Goal: Transaction & Acquisition: Purchase product/service

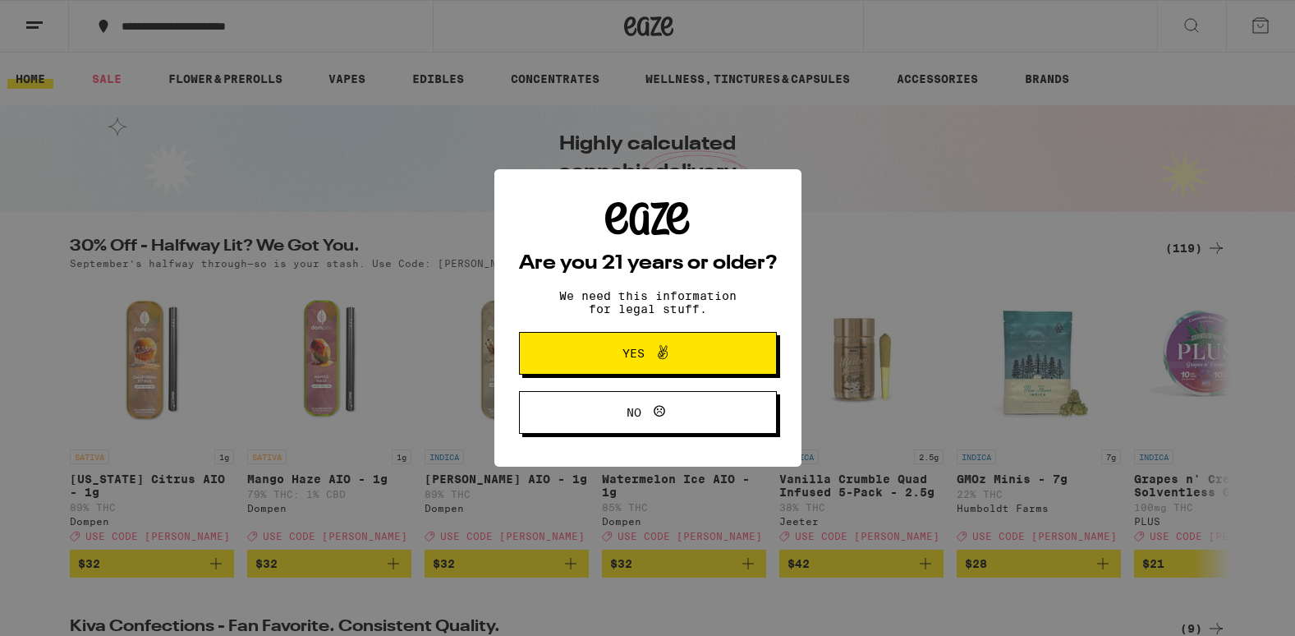
scroll to position [10, 0]
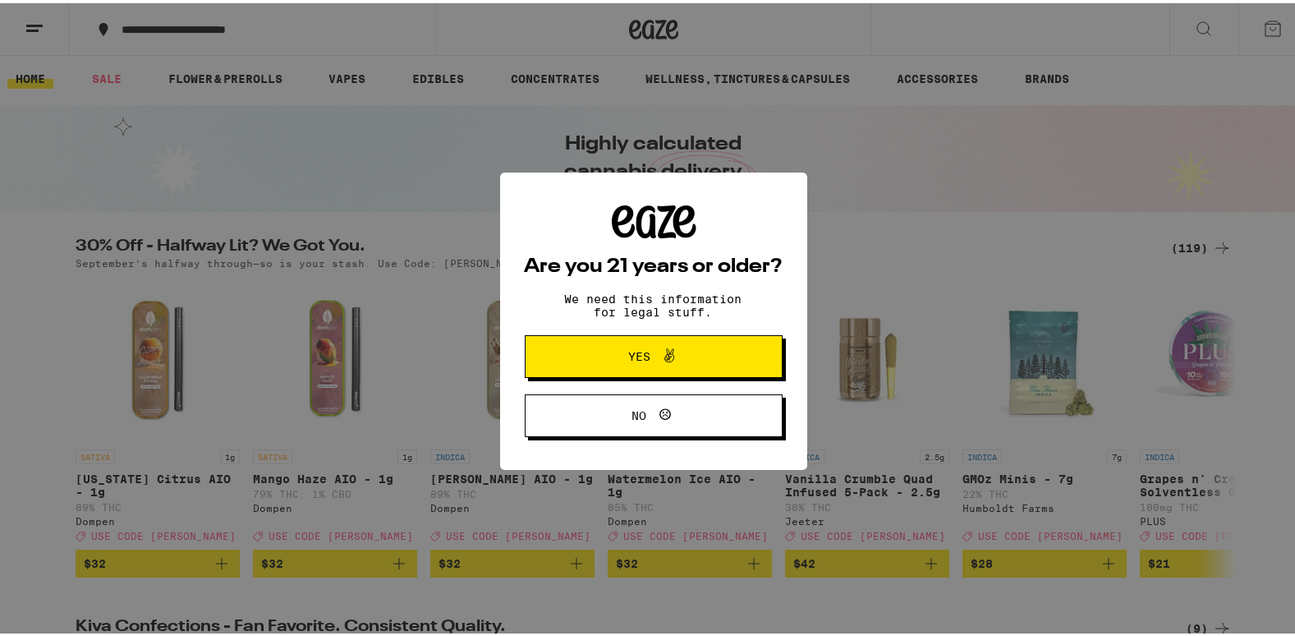
click at [53, 388] on div "Are you 21 years or older? We need this information for legal stuff. Yes No" at bounding box center [653, 318] width 1307 height 636
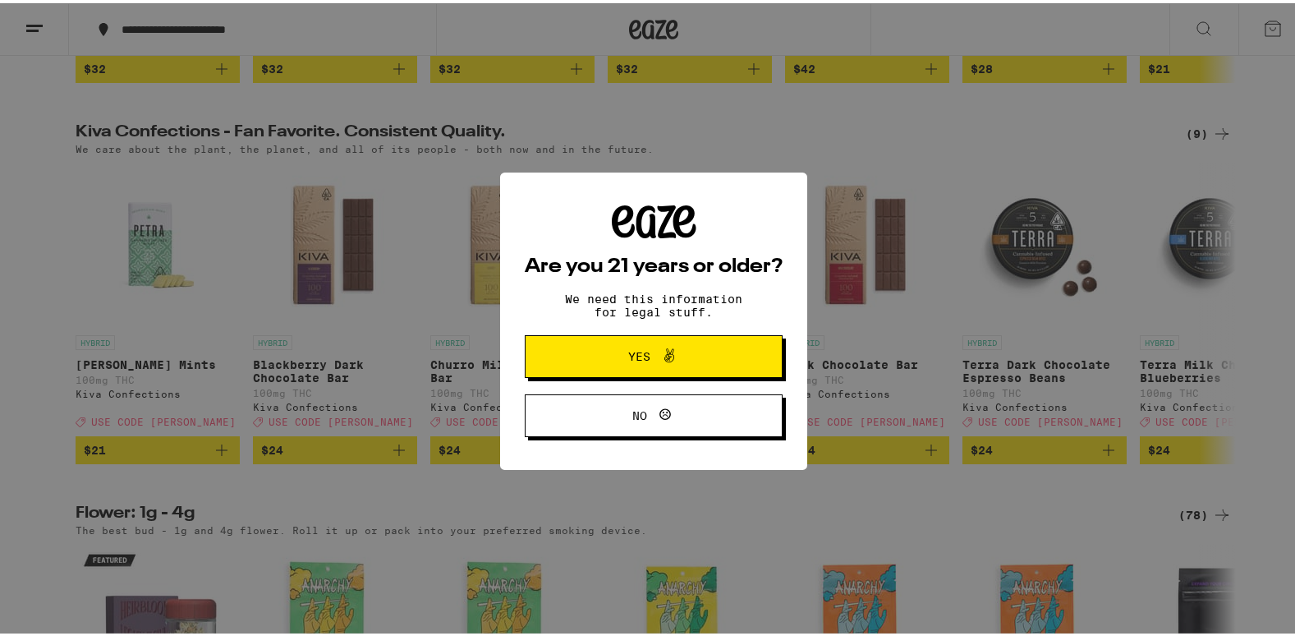
scroll to position [486, 0]
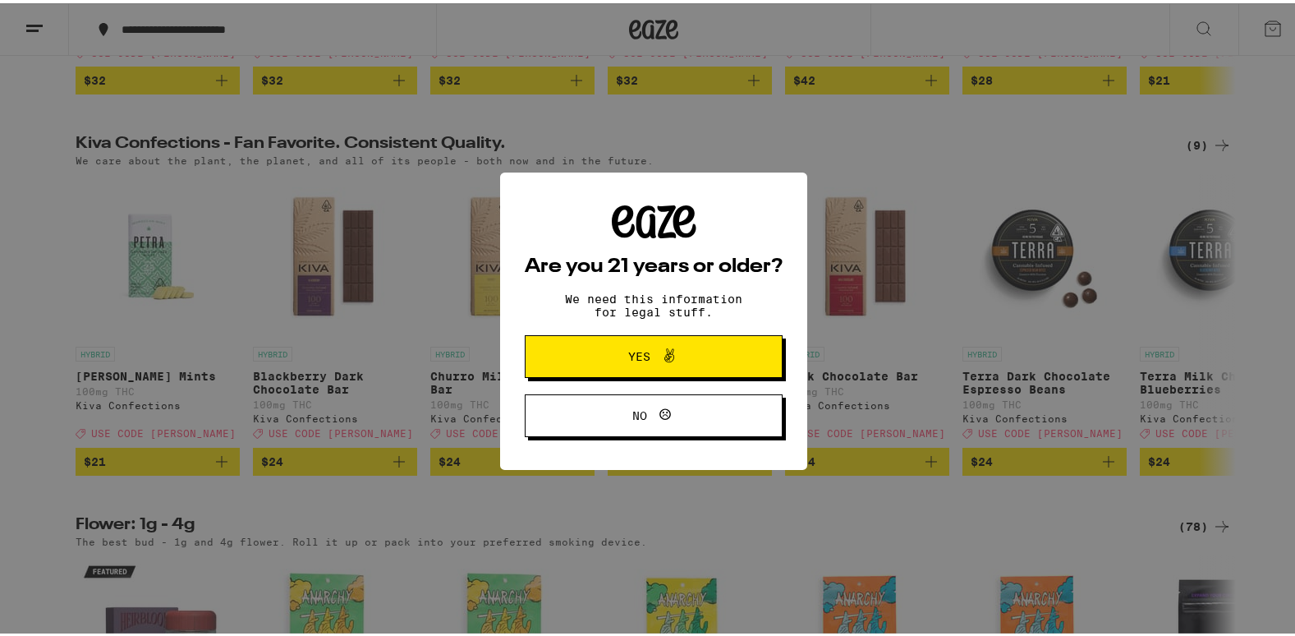
click at [565, 367] on button "Yes" at bounding box center [654, 353] width 258 height 43
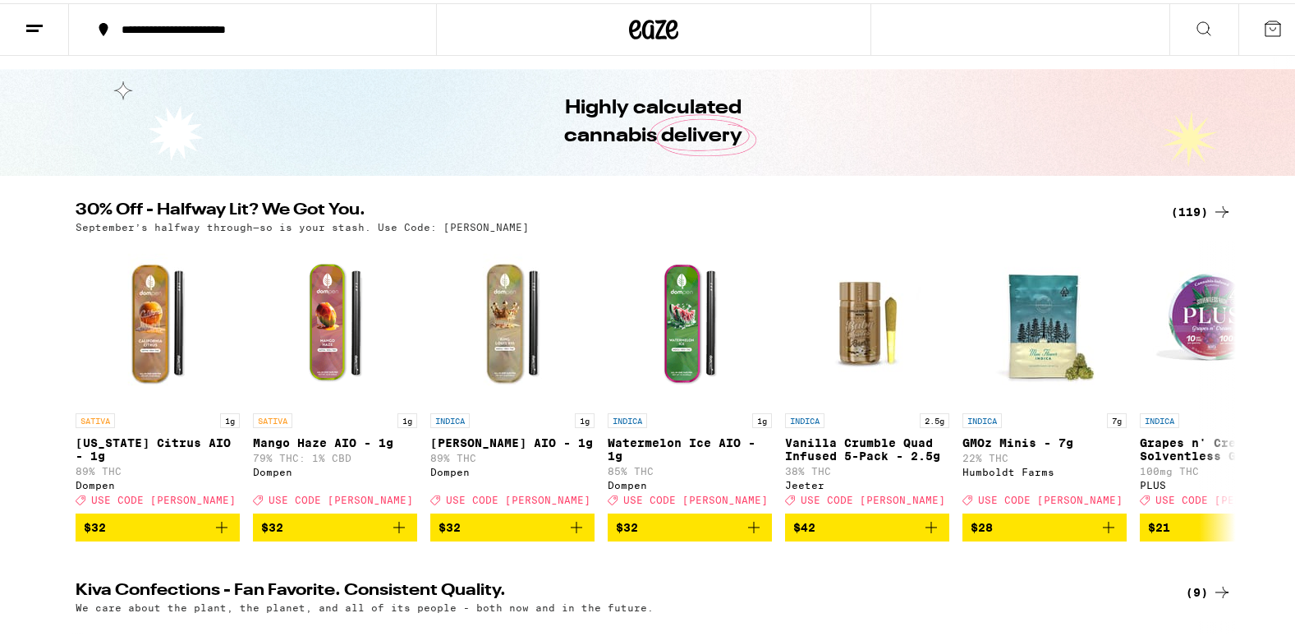
scroll to position [0, 0]
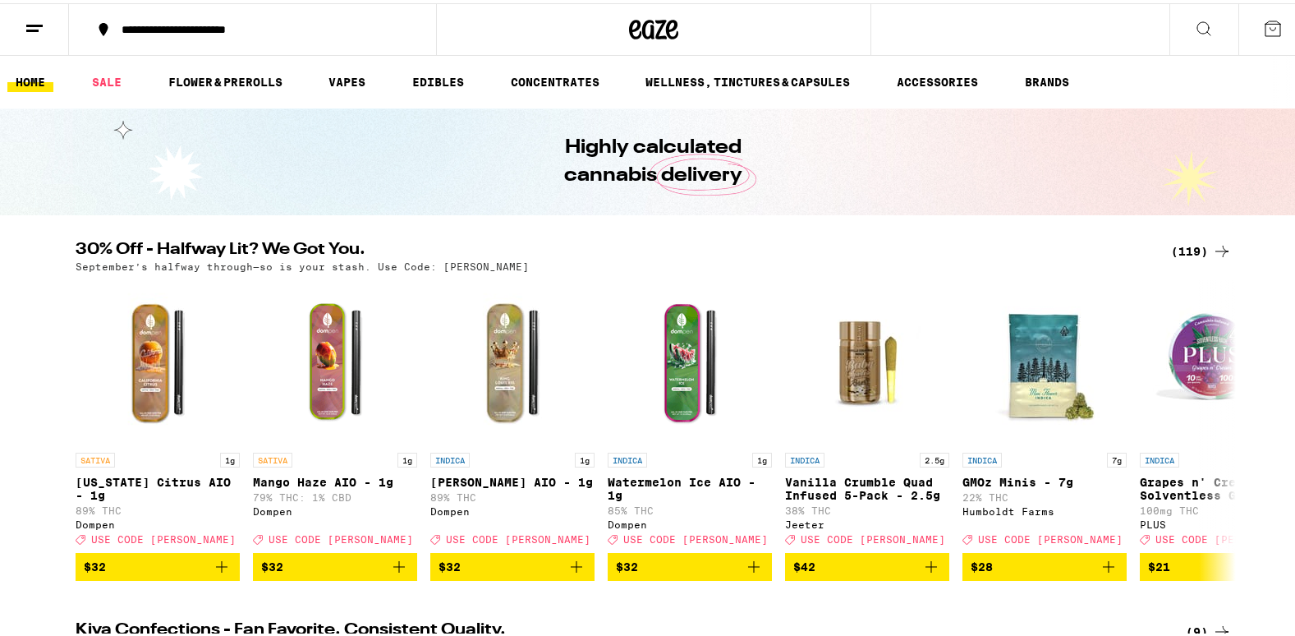
click at [1183, 255] on div "(119)" at bounding box center [1201, 248] width 61 height 20
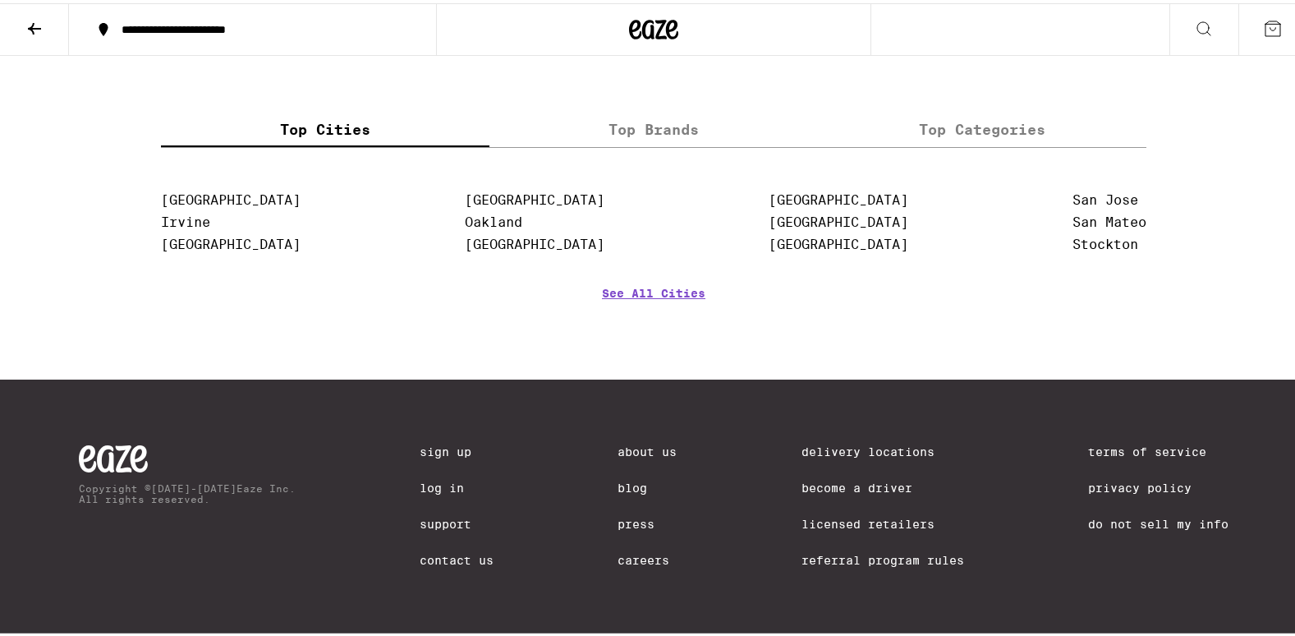
scroll to position [7817, 0]
click at [23, 29] on button at bounding box center [34, 27] width 69 height 52
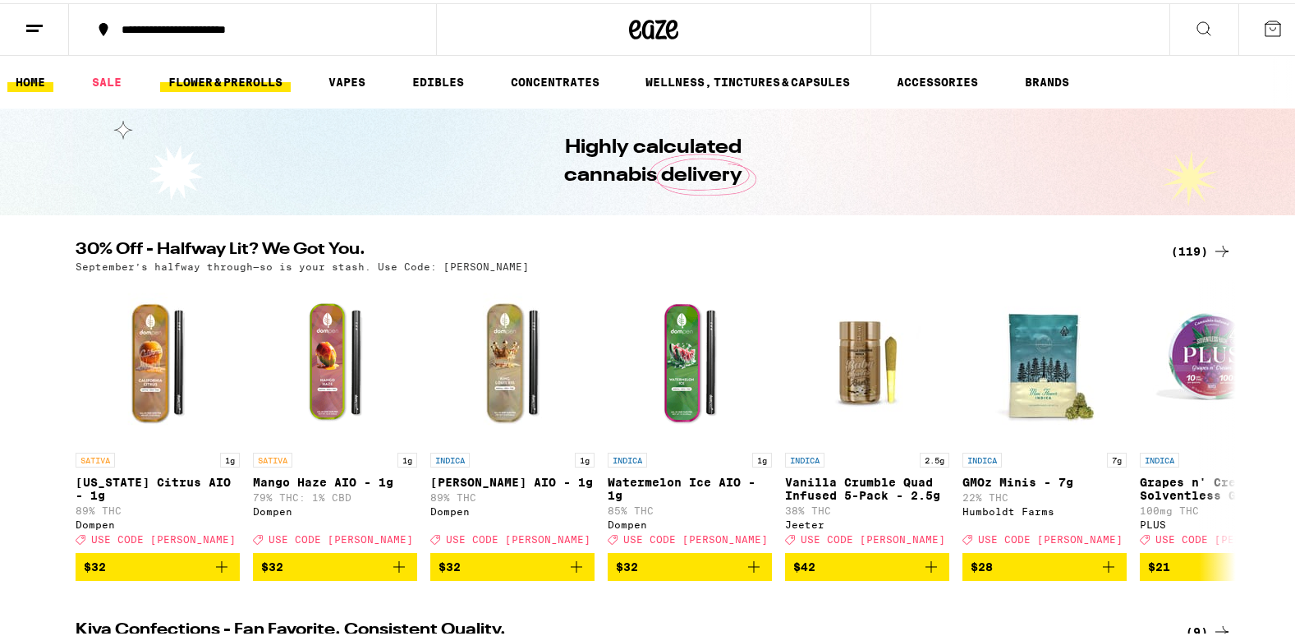
click at [212, 71] on link "FLOWER & PREROLLS" at bounding box center [225, 79] width 131 height 20
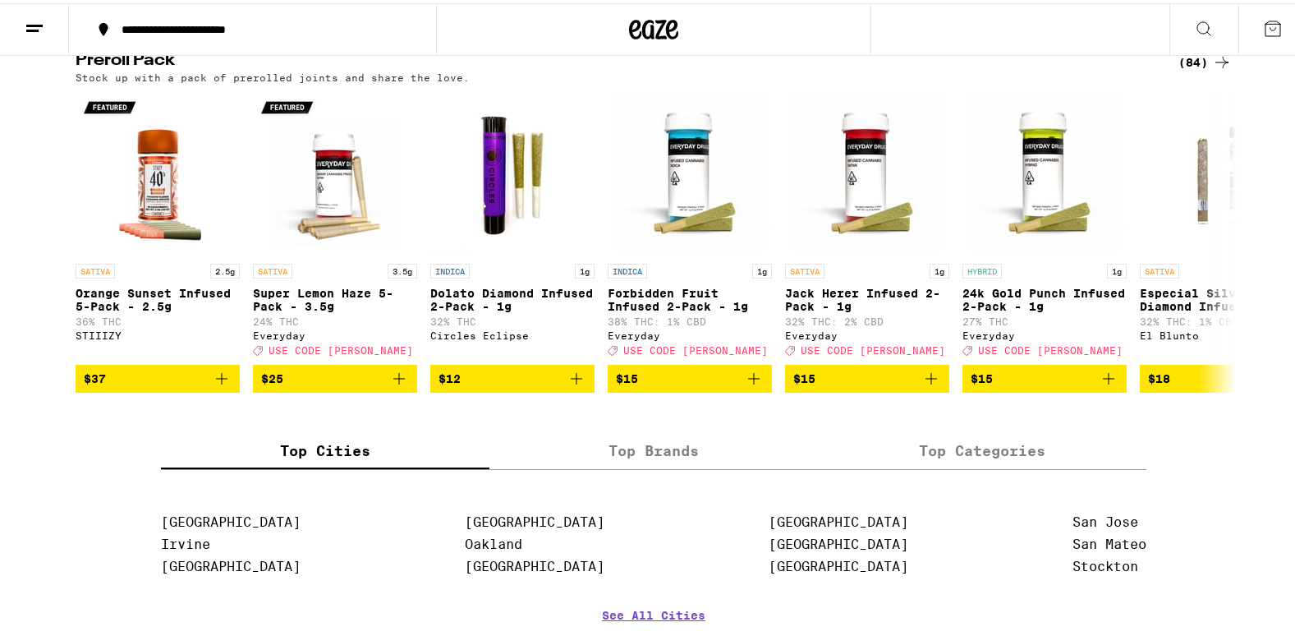
scroll to position [1117, 0]
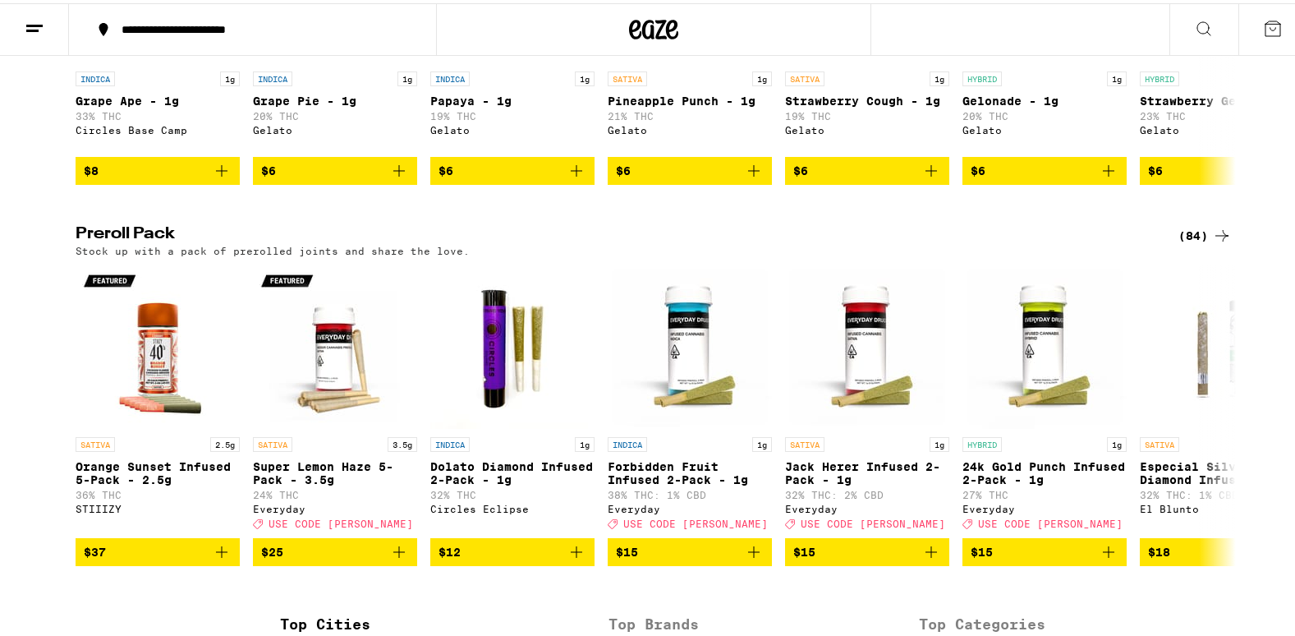
click at [1192, 242] on div "(84)" at bounding box center [1204, 233] width 53 height 20
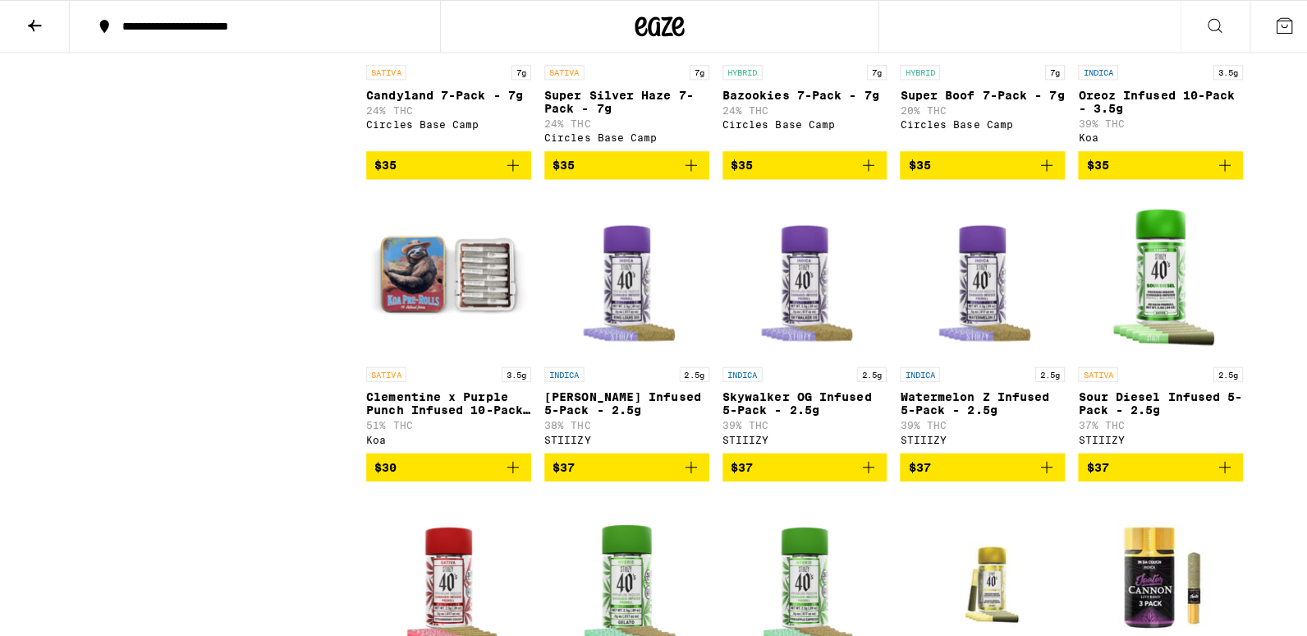
scroll to position [2365, 0]
